Goal: Task Accomplishment & Management: Manage account settings

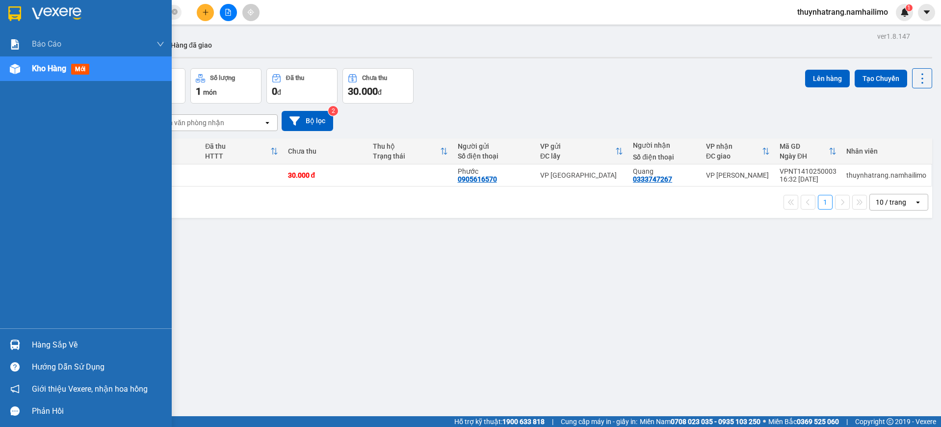
click at [55, 350] on div "Hàng sắp về" at bounding box center [98, 344] width 132 height 15
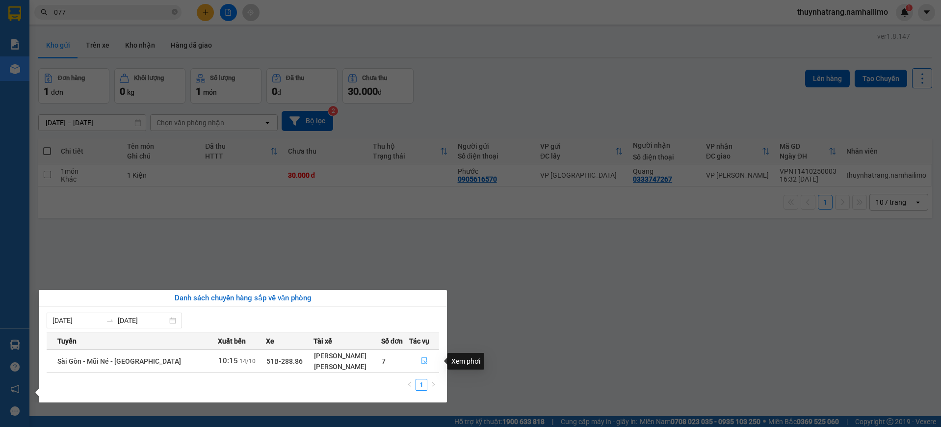
click at [421, 360] on icon "file-done" at bounding box center [424, 360] width 7 height 7
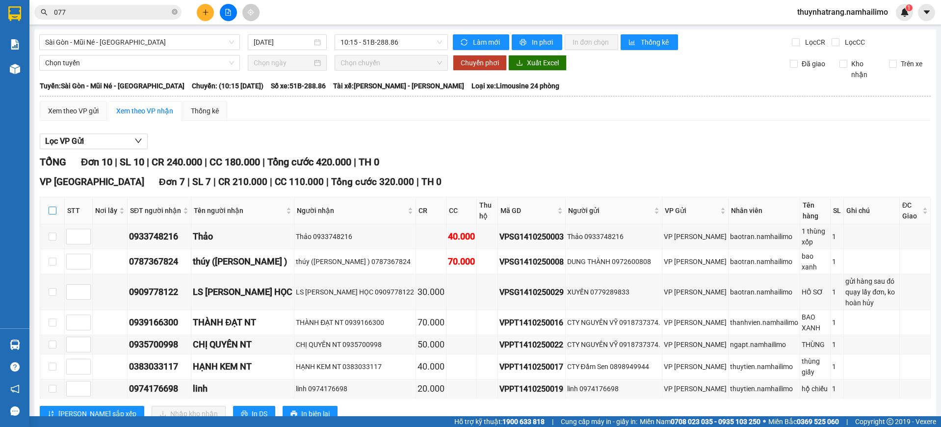
click at [54, 210] on input "checkbox" at bounding box center [53, 211] width 8 height 8
checkbox input "true"
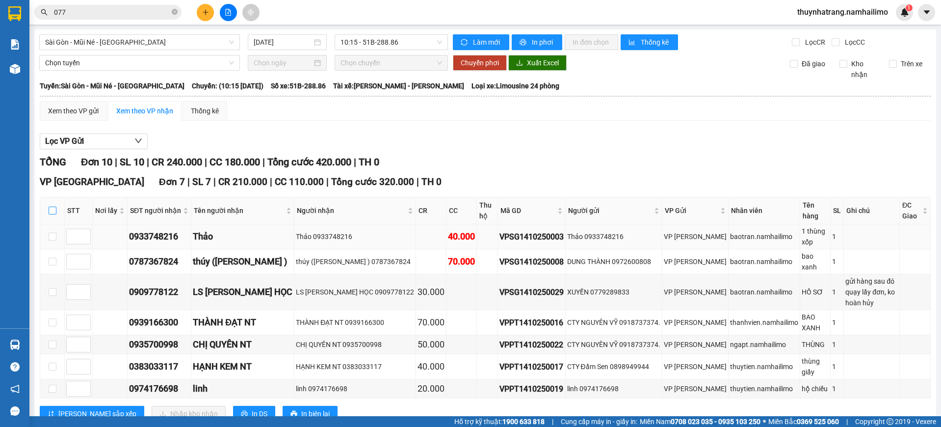
checkbox input "true"
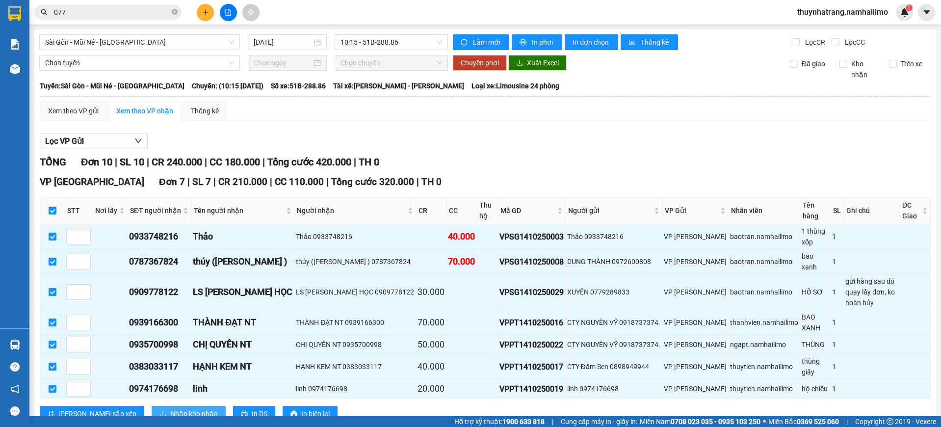
click at [170, 408] on span "Nhập kho nhận" at bounding box center [194, 413] width 48 height 11
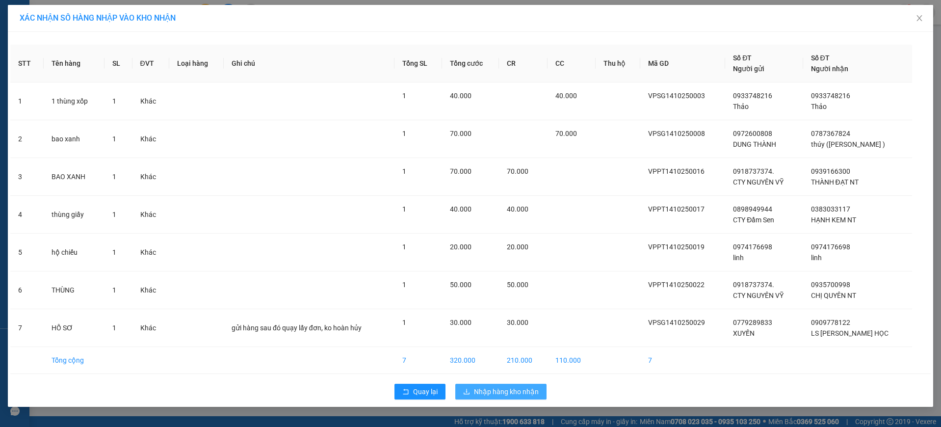
click at [523, 391] on span "Nhập hàng kho nhận" at bounding box center [506, 391] width 65 height 11
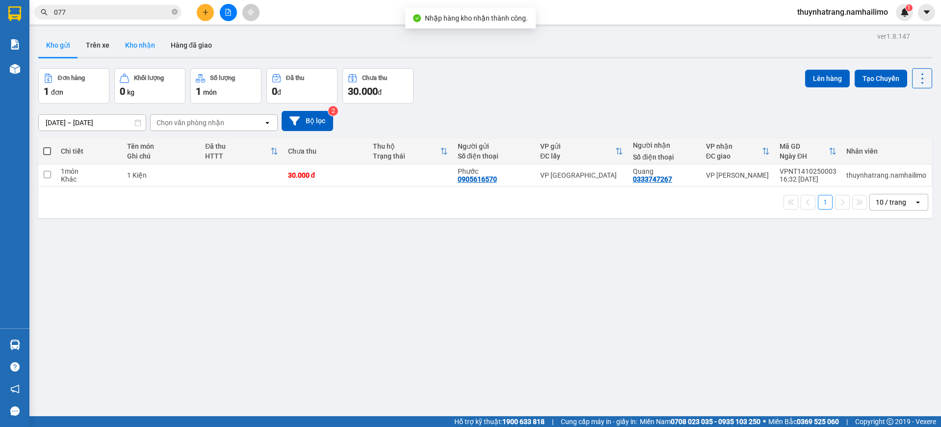
click at [139, 49] on button "Kho nhận" at bounding box center [140, 45] width 46 height 24
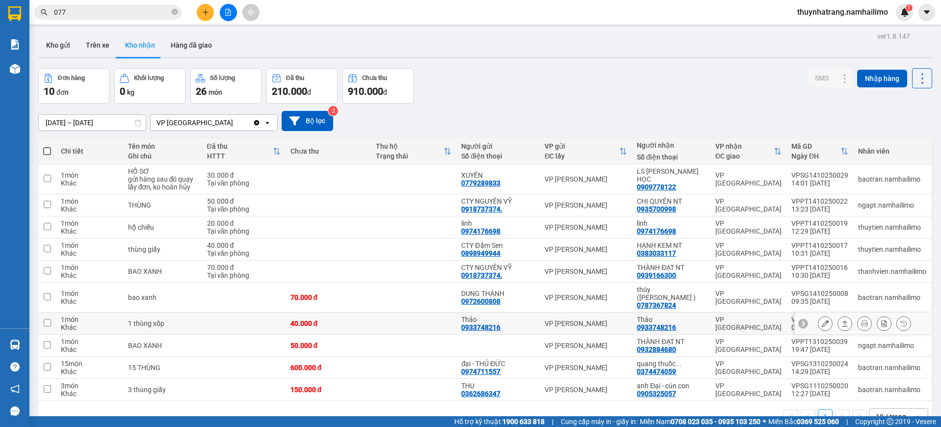
click at [692, 320] on div "Thảo 0933748216" at bounding box center [671, 323] width 69 height 16
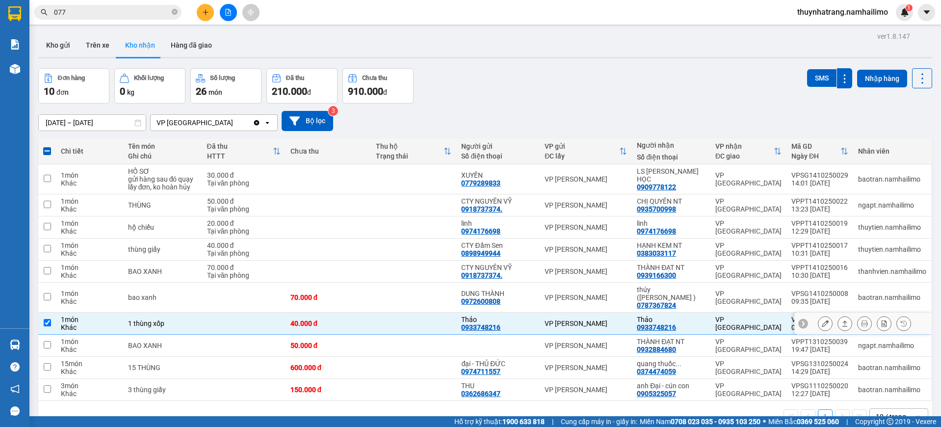
click at [711, 313] on td "VP [GEOGRAPHIC_DATA]" at bounding box center [748, 323] width 76 height 22
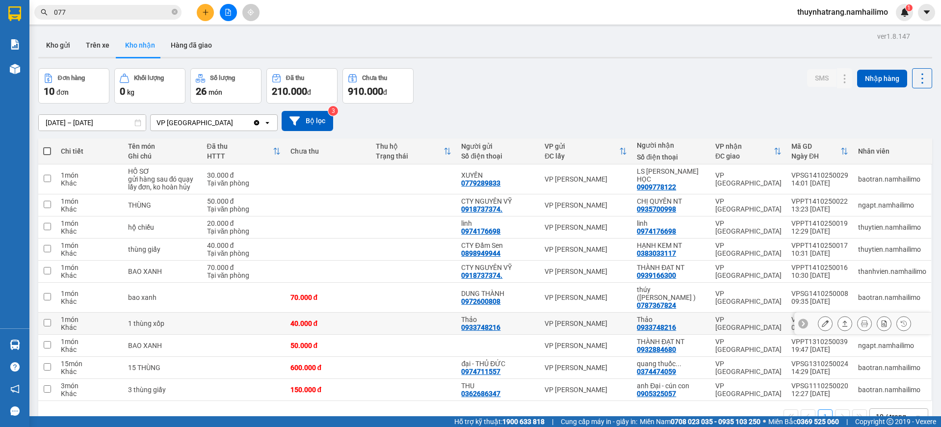
click at [668, 324] on td "Thảo 0933748216" at bounding box center [671, 323] width 78 height 22
checkbox input "true"
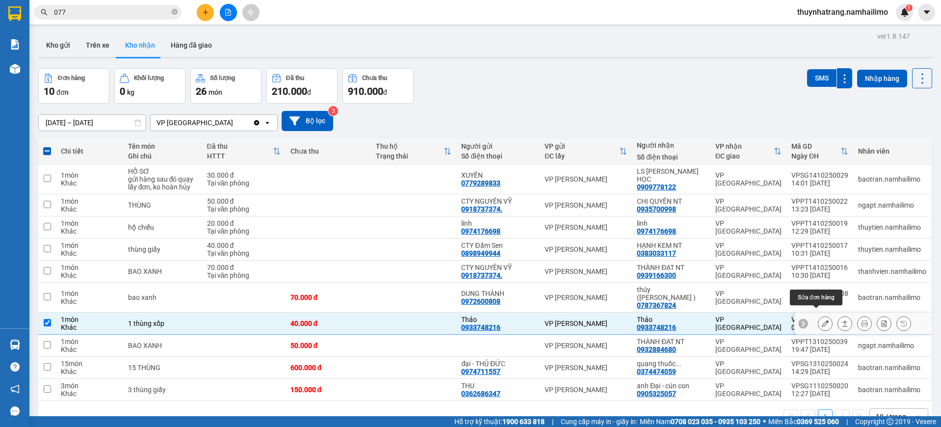
click at [822, 320] on icon at bounding box center [825, 323] width 7 height 7
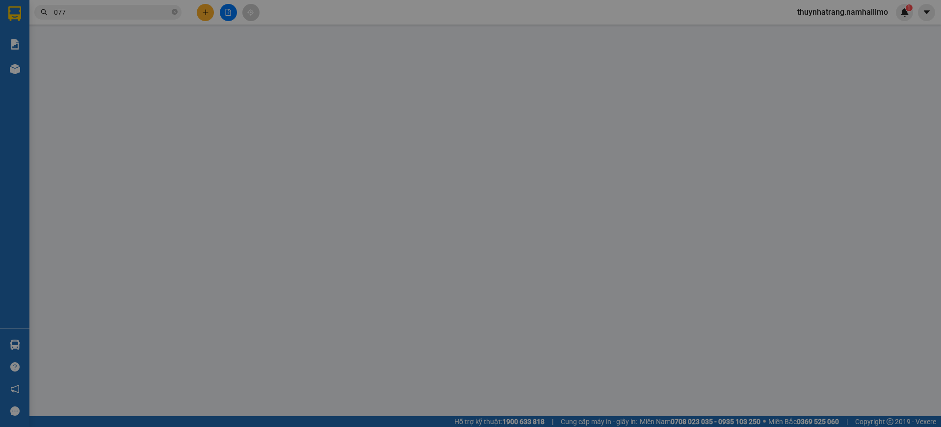
type input "0933748216"
type input "Thảo"
type input "0933748216"
type input "Thảo"
type input "40.000"
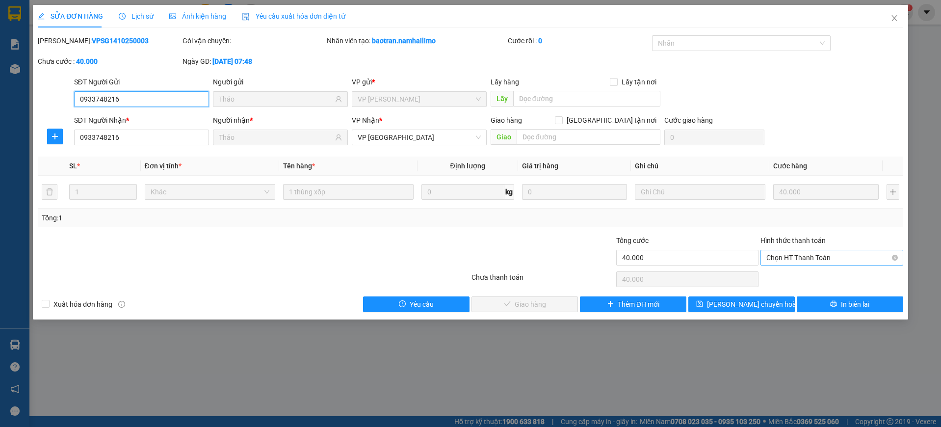
click at [804, 253] on span "Chọn HT Thanh Toán" at bounding box center [831, 257] width 131 height 15
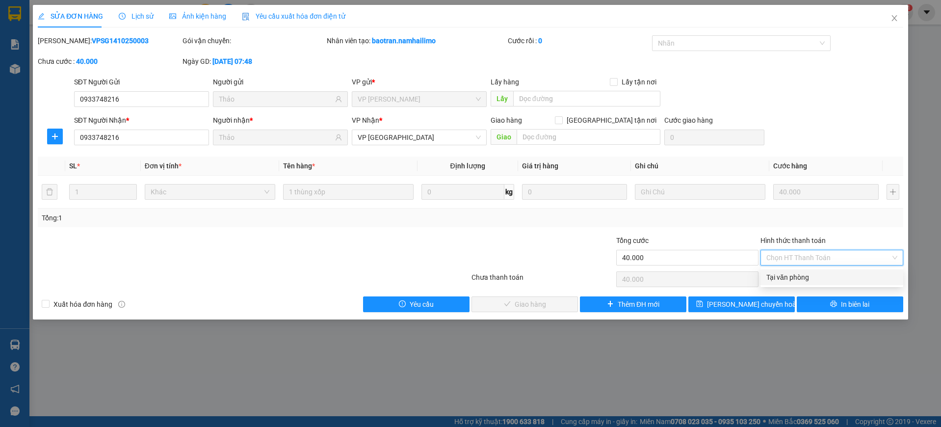
click at [788, 280] on div "Tại văn phòng" at bounding box center [831, 277] width 131 height 11
type input "0"
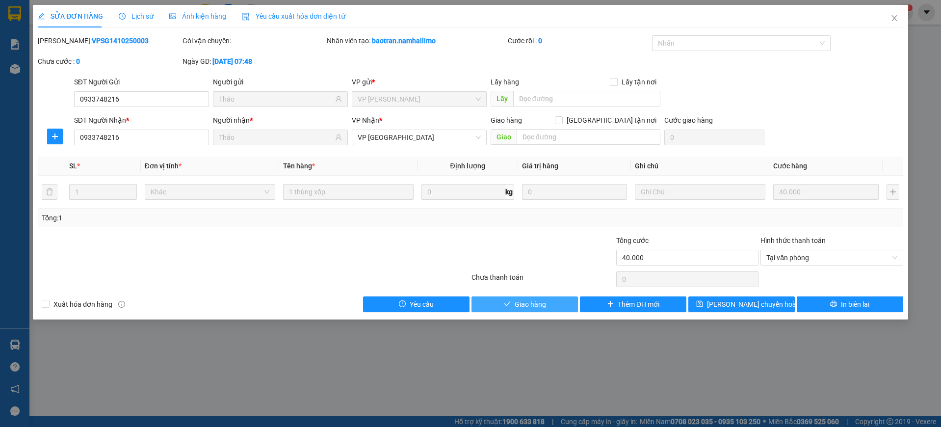
click at [535, 309] on span "Giao hàng" at bounding box center [530, 304] width 31 height 11
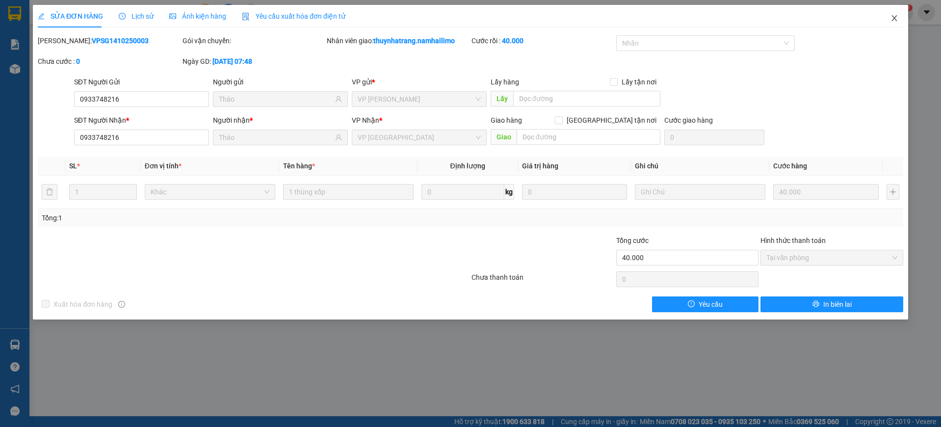
click at [888, 16] on span "Close" at bounding box center [893, 18] width 27 height 27
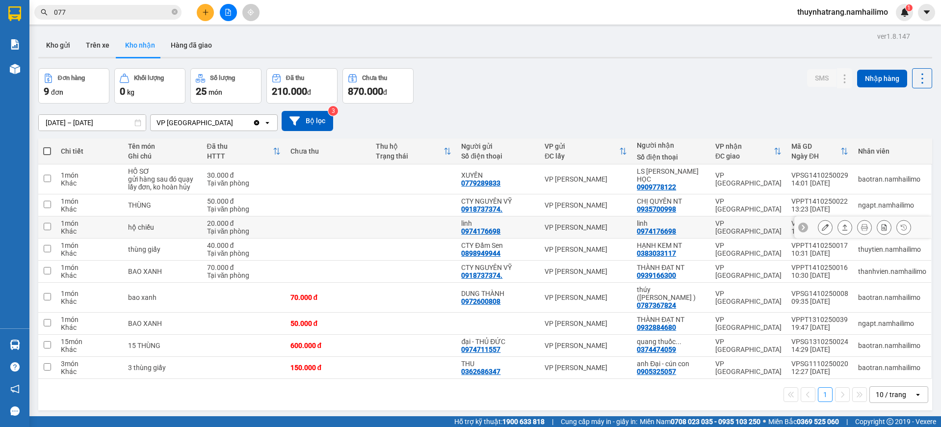
click at [678, 224] on div "linh" at bounding box center [671, 223] width 69 height 8
checkbox input "true"
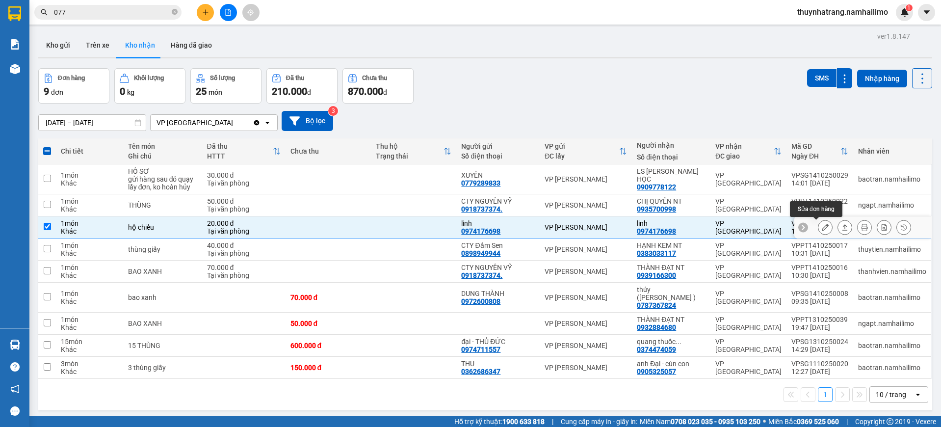
click at [822, 229] on icon at bounding box center [825, 227] width 7 height 7
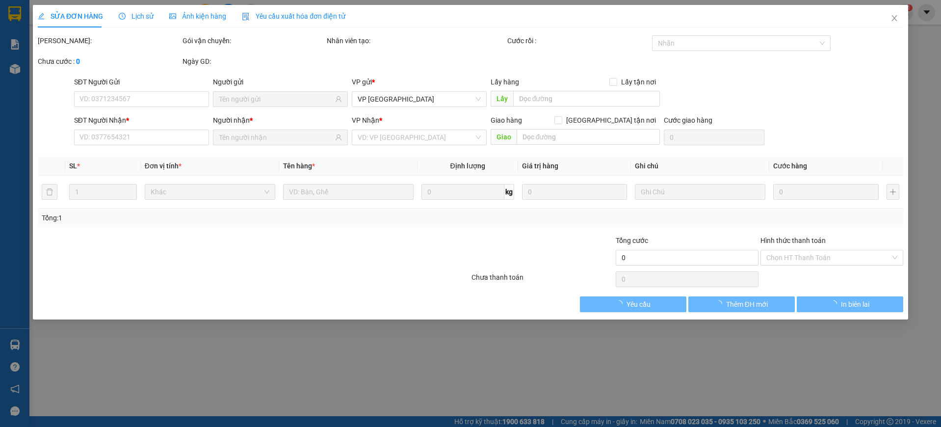
type input "0974176698"
type input "linh"
type input "0974176698"
type input "linh"
type input "20.000"
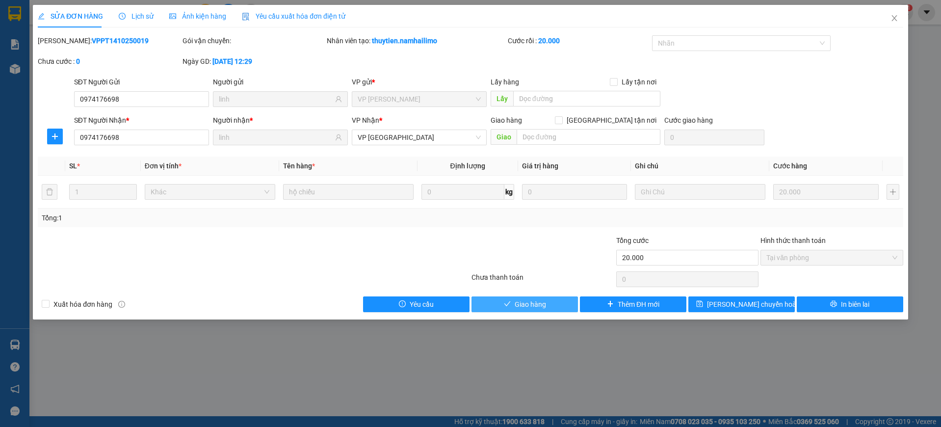
click at [545, 305] on button "Giao hàng" at bounding box center [524, 304] width 106 height 16
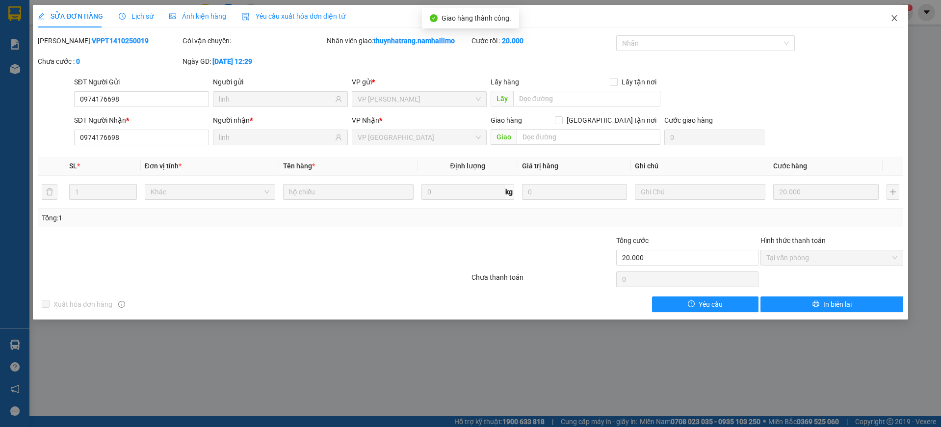
click at [893, 17] on icon "close" at bounding box center [893, 18] width 5 height 6
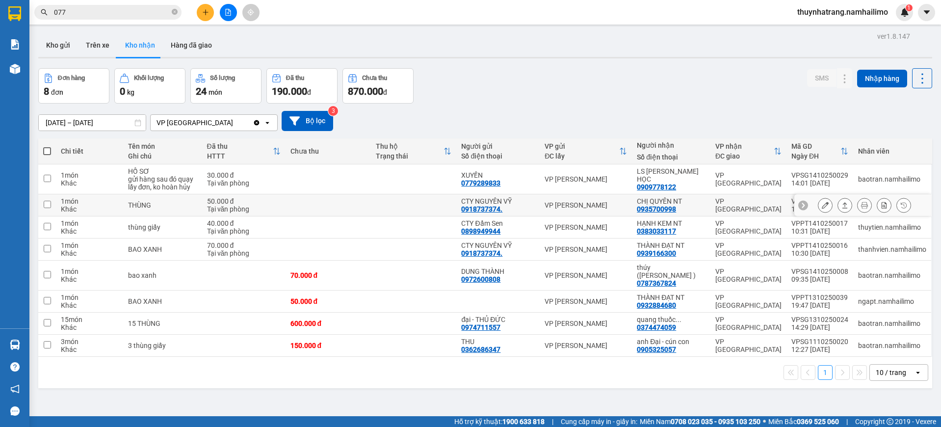
click at [658, 197] on div "CHỊ QUYÊN NT" at bounding box center [671, 201] width 69 height 8
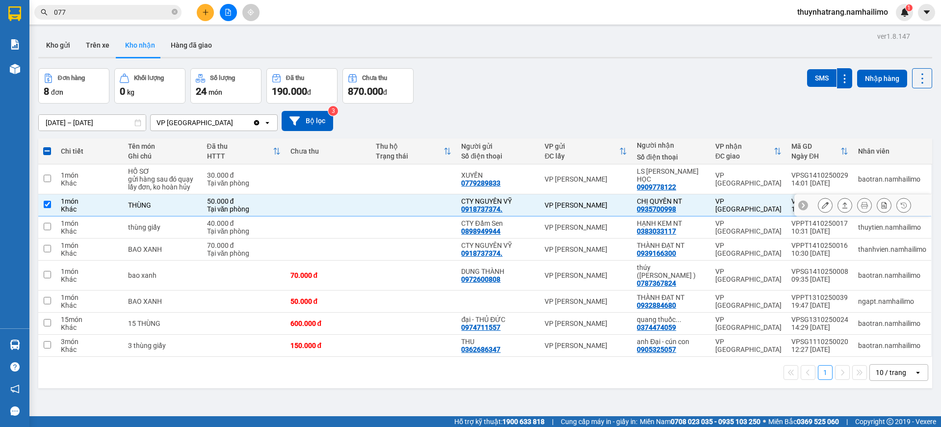
click at [551, 202] on div "VP [PERSON_NAME]" at bounding box center [585, 205] width 82 height 8
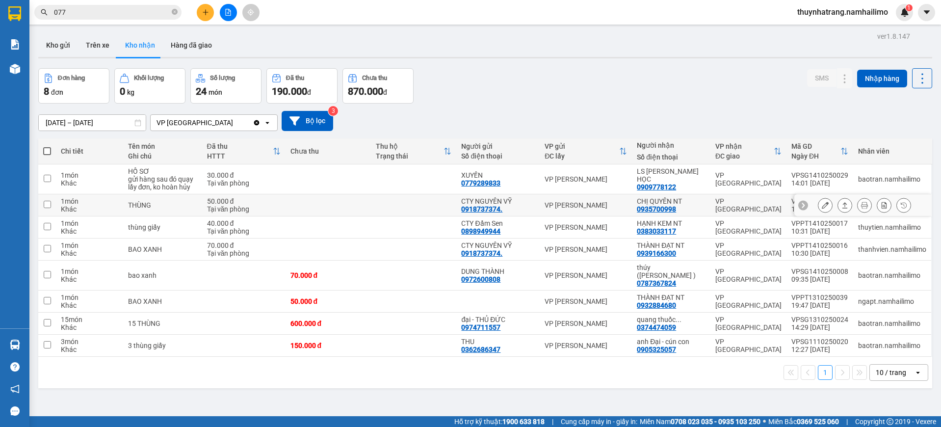
click at [550, 204] on div "VP [PERSON_NAME]" at bounding box center [585, 205] width 82 height 8
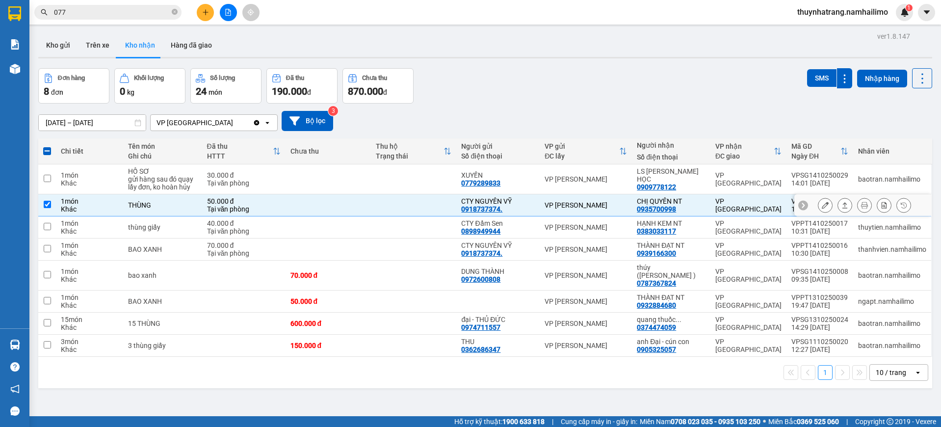
click at [547, 197] on td "VP [PERSON_NAME]" at bounding box center [586, 205] width 92 height 22
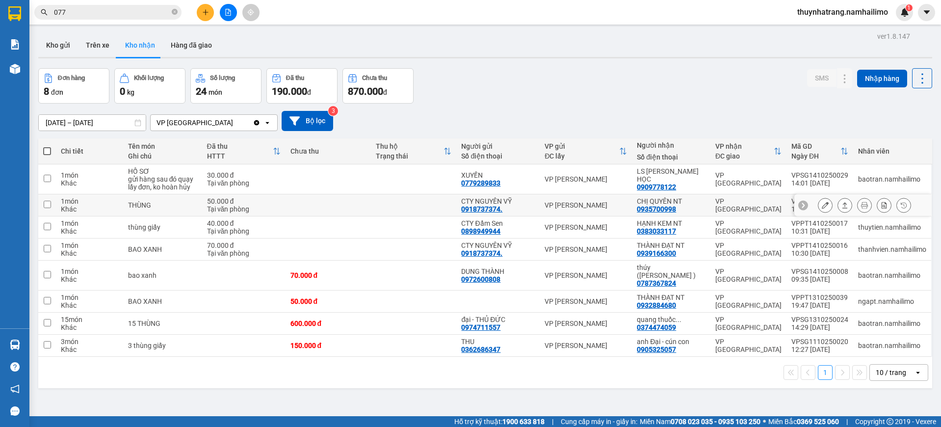
click at [535, 203] on div "CTY NGUYÊN VỸ" at bounding box center [498, 201] width 74 height 8
checkbox input "true"
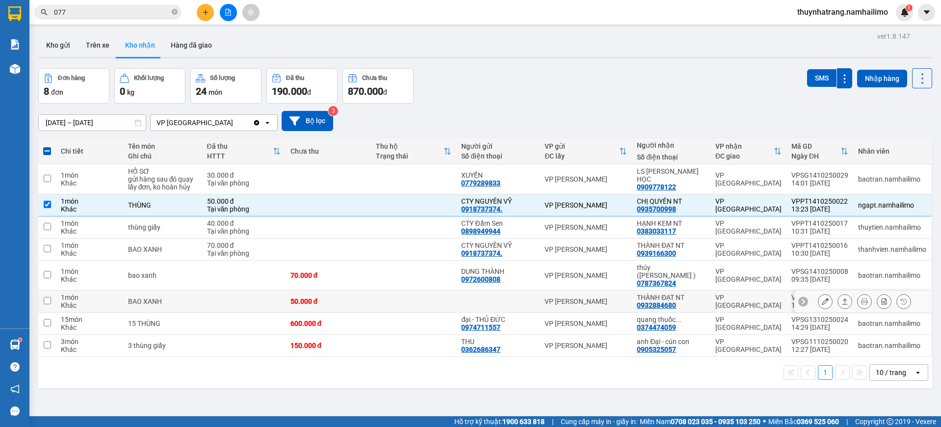
click at [456, 296] on td at bounding box center [413, 301] width 85 height 22
checkbox input "true"
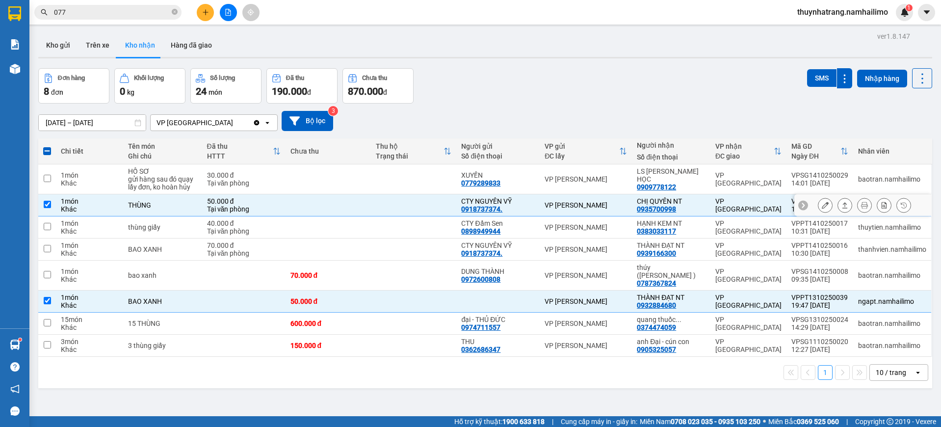
click at [251, 206] on div "Tại văn phòng" at bounding box center [244, 209] width 74 height 8
checkbox input "false"
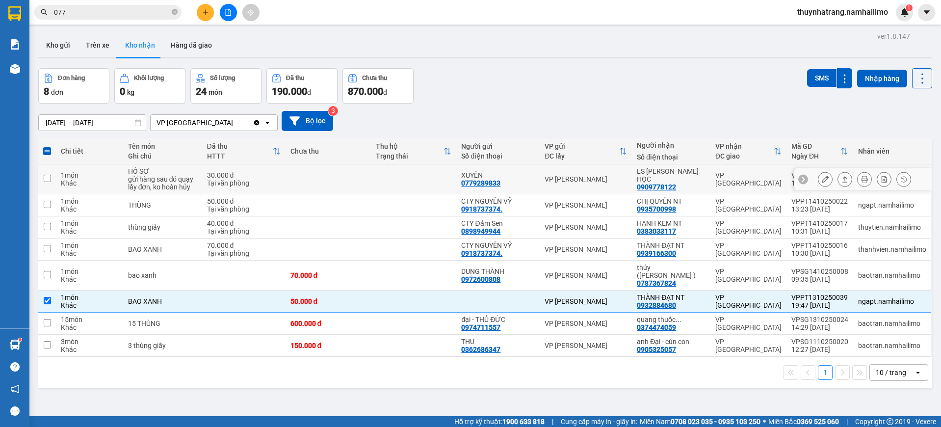
click at [222, 182] on div "Tại văn phòng" at bounding box center [244, 183] width 74 height 8
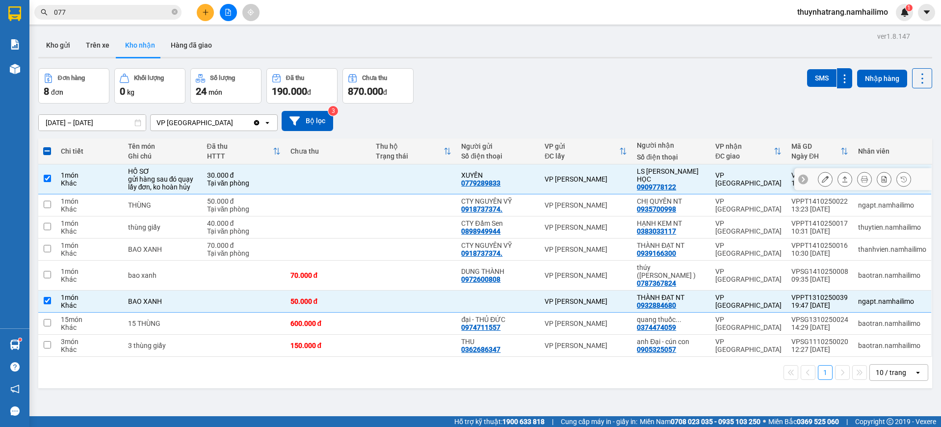
click at [244, 179] on div "Tại văn phòng" at bounding box center [244, 183] width 74 height 8
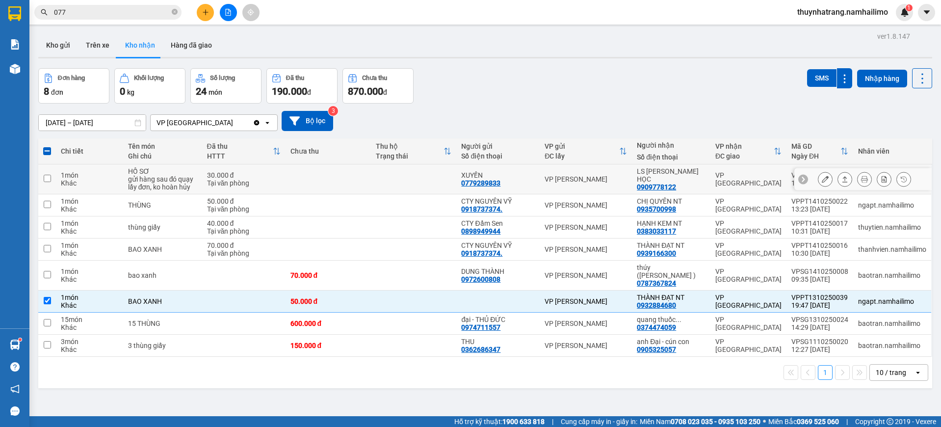
click at [247, 180] on div "Tại văn phòng" at bounding box center [244, 183] width 74 height 8
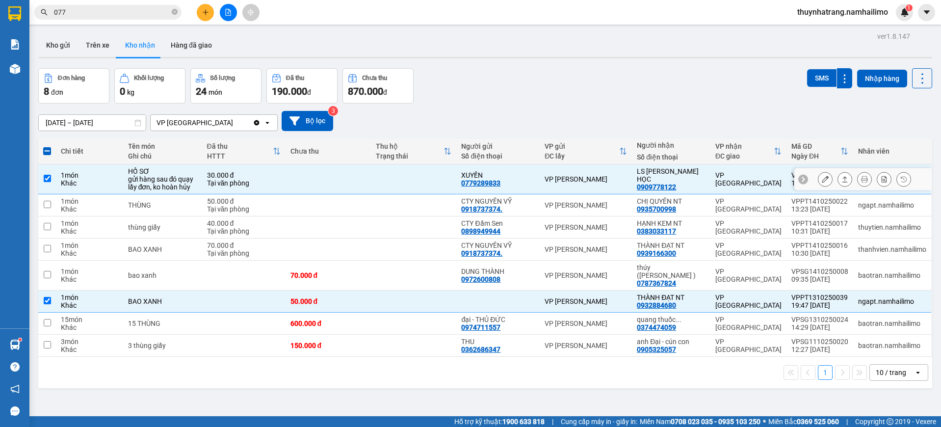
click at [165, 184] on div "gửi hàng sau đó quạy lấy đơn, ko hoàn hủy" at bounding box center [162, 183] width 69 height 16
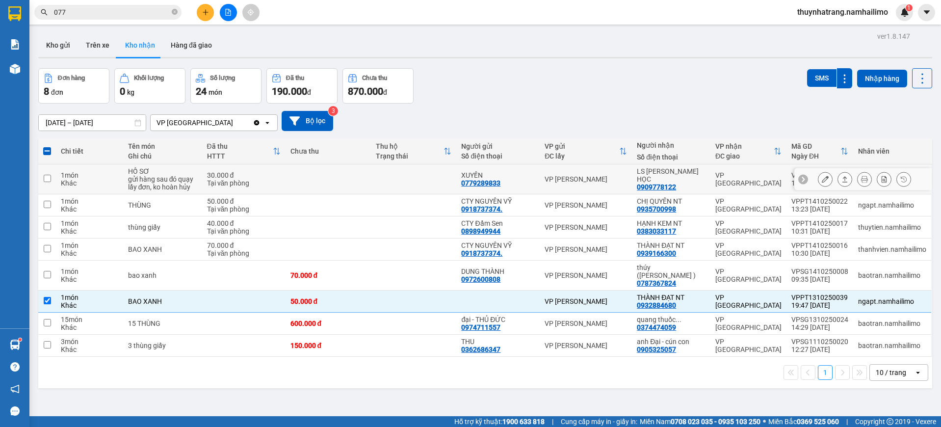
click at [165, 184] on div "gửi hàng sau đó quạy lấy đơn, ko hoàn hủy" at bounding box center [162, 183] width 69 height 16
checkbox input "true"
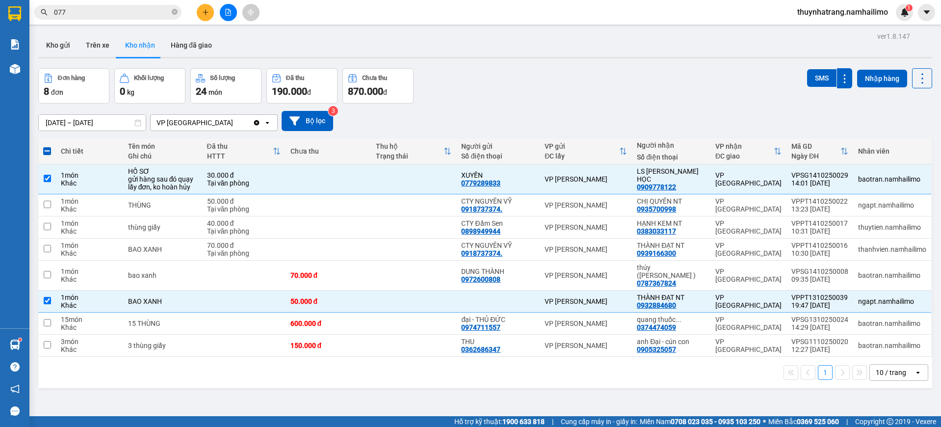
drag, startPoint x: 267, startPoint y: 402, endPoint x: 269, endPoint y: 395, distance: 7.1
click at [267, 403] on div "ver 1.8.147 Kho gửi Trên xe Kho nhận Hàng đã giao Đơn hàng 8 đơn Khối lượng 0 k…" at bounding box center [485, 242] width 902 height 427
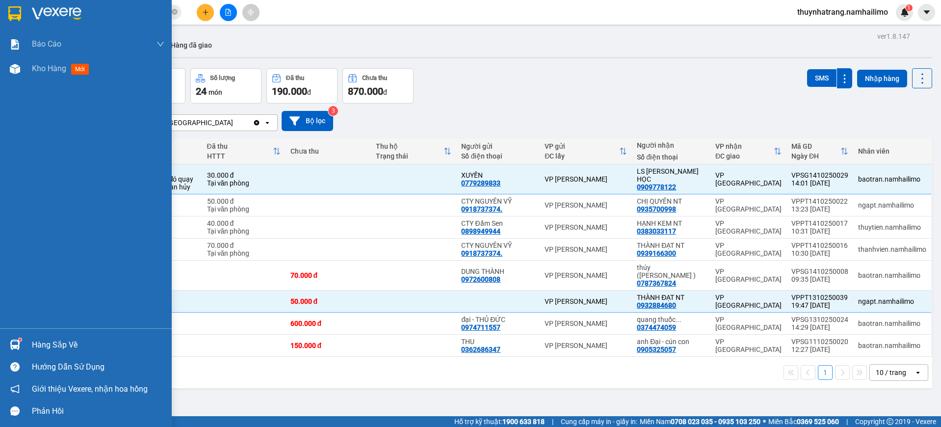
scroll to position [45, 0]
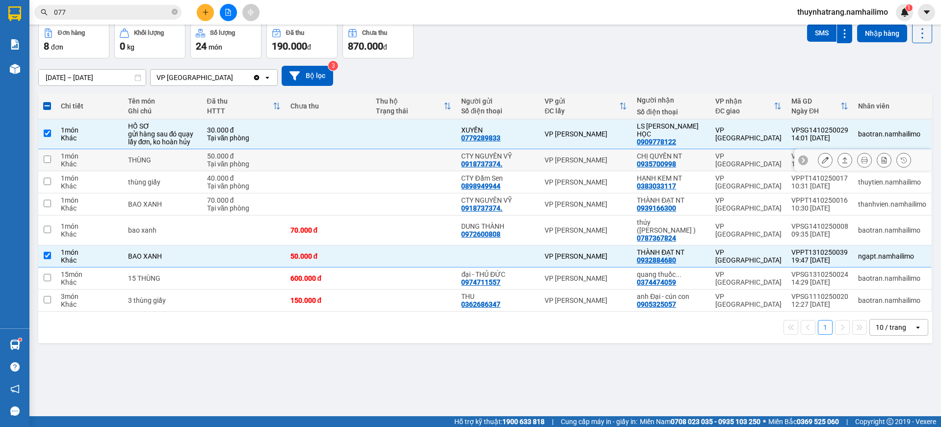
click at [668, 166] on div "0935700998" at bounding box center [656, 164] width 39 height 8
click at [406, 252] on td at bounding box center [413, 256] width 85 height 22
checkbox input "false"
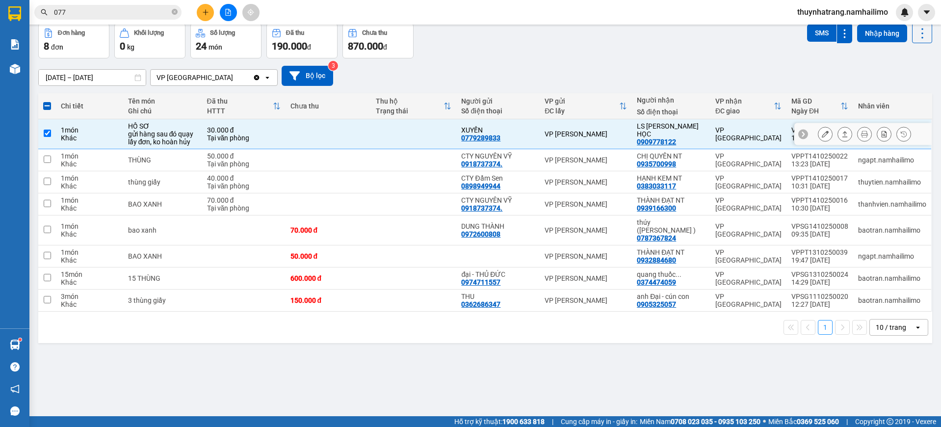
click at [588, 128] on td "VP [PERSON_NAME]" at bounding box center [586, 134] width 92 height 30
checkbox input "false"
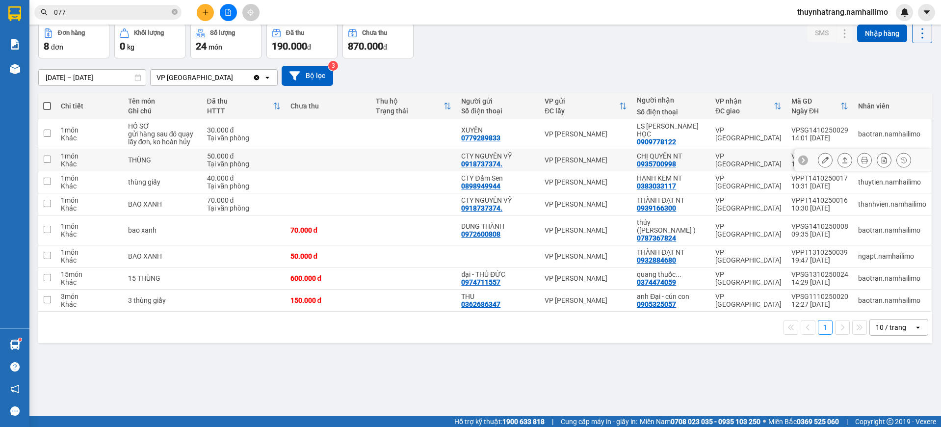
click at [638, 162] on td "CHỊ QUYÊN NT 0935700998" at bounding box center [671, 160] width 78 height 22
checkbox input "true"
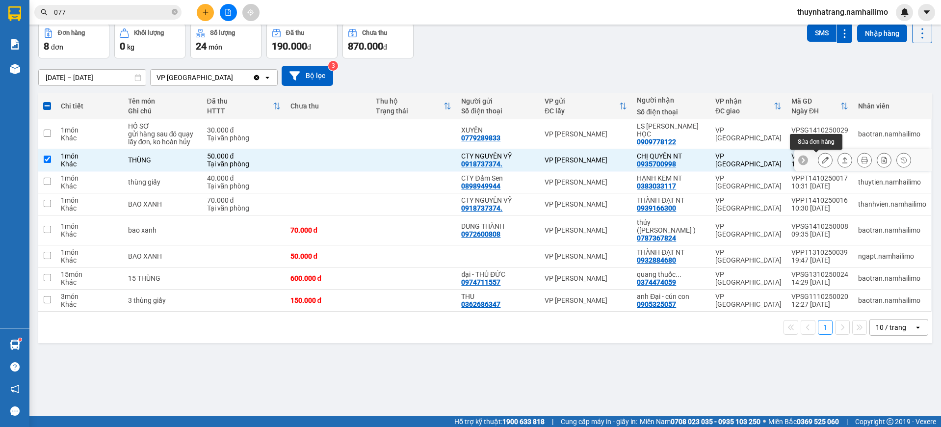
click at [822, 162] on icon at bounding box center [825, 159] width 7 height 7
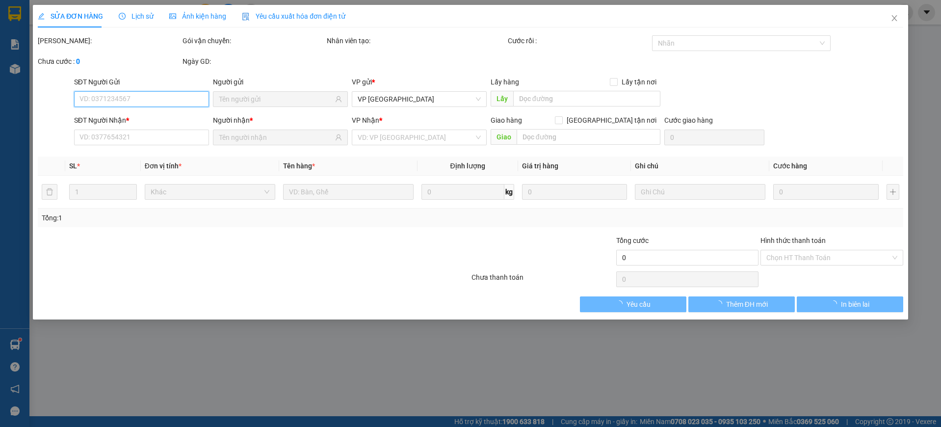
type input "0918737374."
type input "CTY NGUYÊN VỸ"
type input "0935700998"
type input "CHỊ QUYÊN NT"
type input "50.000"
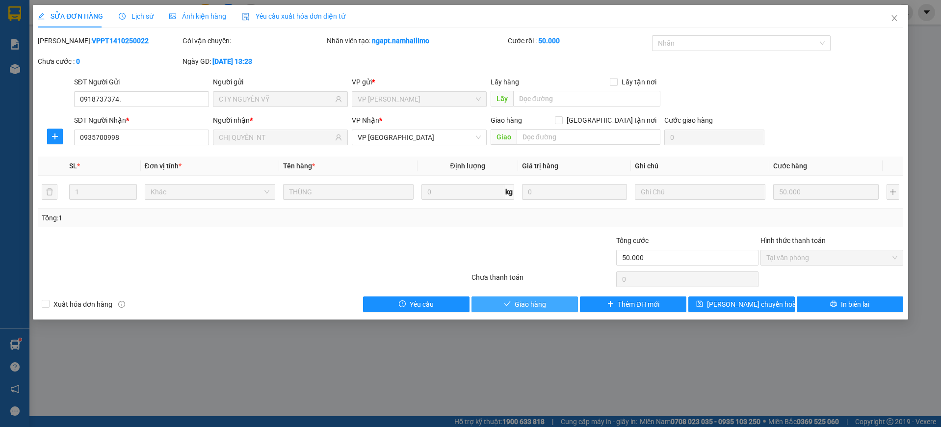
click at [539, 305] on span "Giao hàng" at bounding box center [530, 304] width 31 height 11
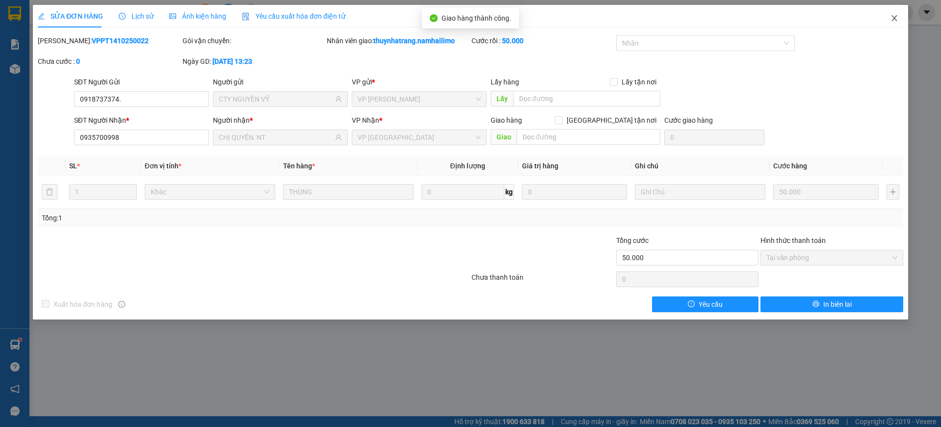
drag, startPoint x: 898, startPoint y: 10, endPoint x: 900, endPoint y: 1, distance: 9.2
click at [900, 2] on div "SỬA ĐƠN HÀNG Lịch sử Ảnh kiện hàng Yêu cầu xuất hóa đơn điện tử Total Paid Fee …" at bounding box center [470, 213] width 941 height 427
click at [894, 18] on icon "close" at bounding box center [894, 18] width 8 height 8
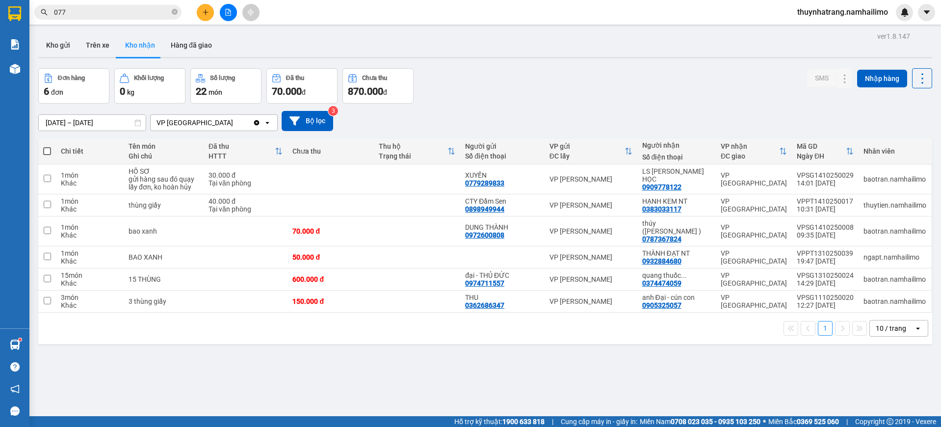
click at [256, 388] on div "ver 1.8.147 Kho gửi Trên xe Kho nhận Hàng đã giao Đơn hàng 6 đơn Khối lượng 0 k…" at bounding box center [485, 242] width 902 height 427
click at [822, 180] on icon at bounding box center [825, 179] width 7 height 7
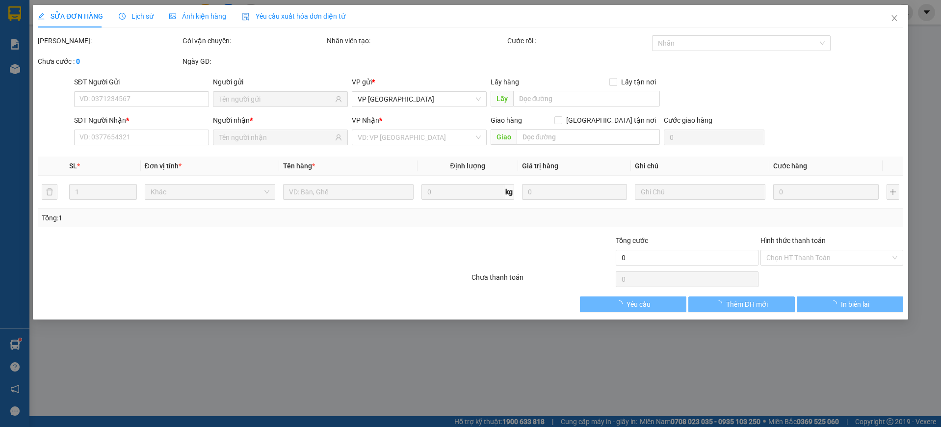
type input "0779289833"
type input "XUYẾN"
type input "0909778122"
type input "LS [PERSON_NAME] HỌC"
type input "30.000"
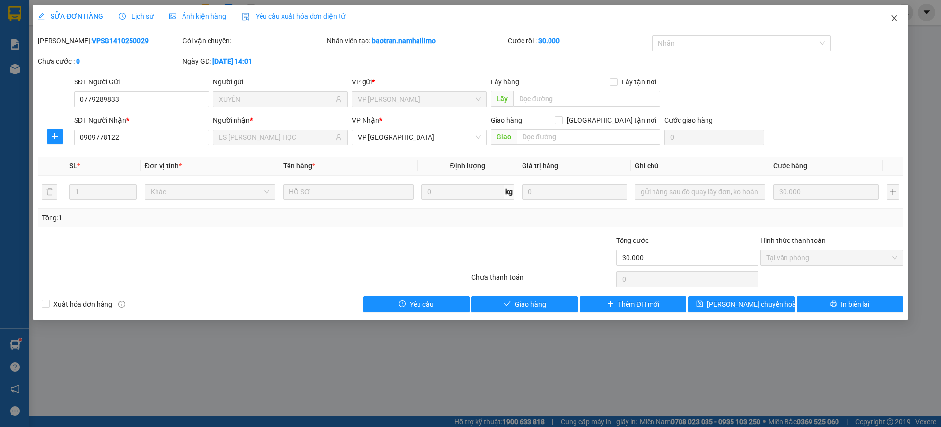
click at [891, 18] on icon "close" at bounding box center [894, 18] width 8 height 8
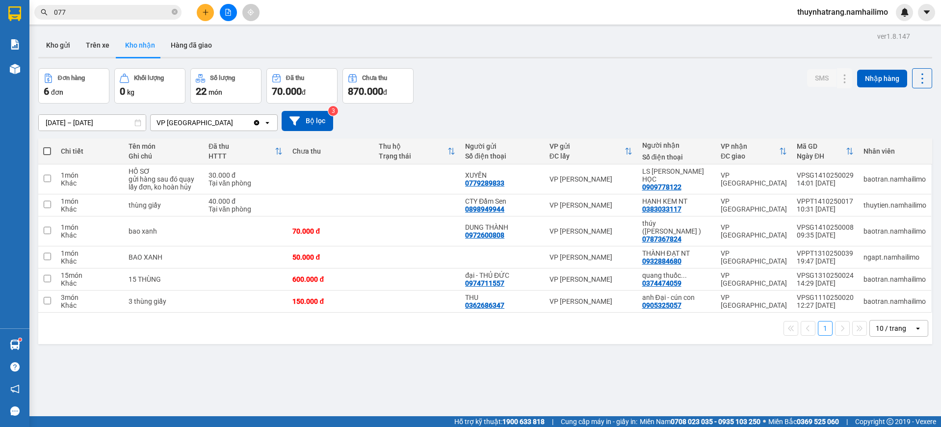
click at [239, 348] on div "ver 1.8.147 Kho gửi Trên xe Kho nhận Hàng đã giao Đơn hàng 6 đơn Khối lượng 0 k…" at bounding box center [485, 242] width 902 height 427
